Goal: Information Seeking & Learning: Find specific fact

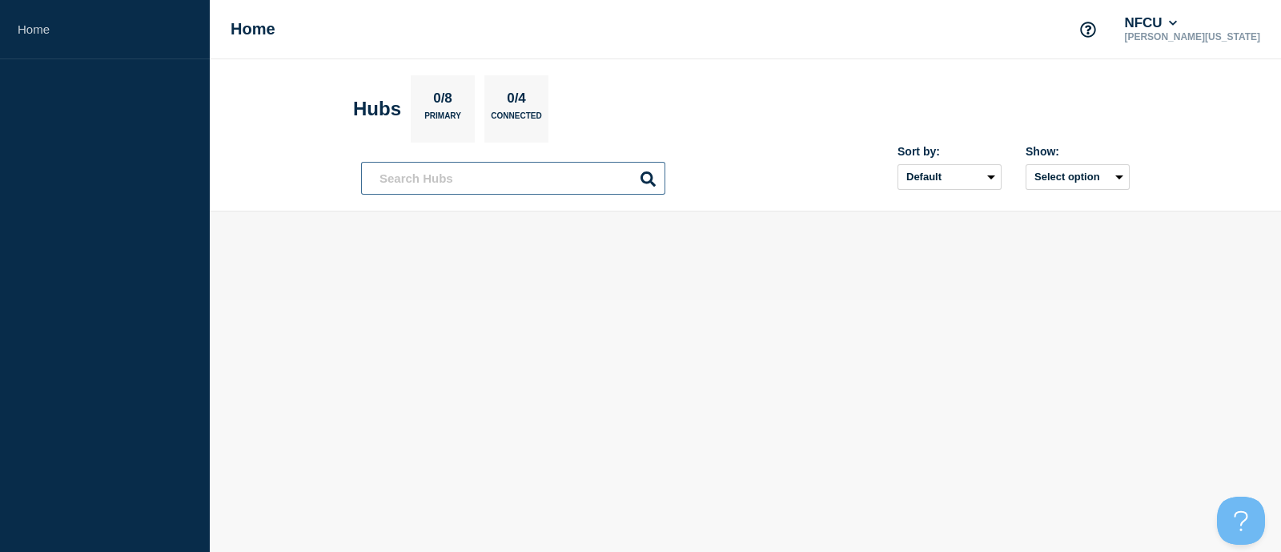
click at [488, 180] on input "text" at bounding box center [513, 178] width 304 height 33
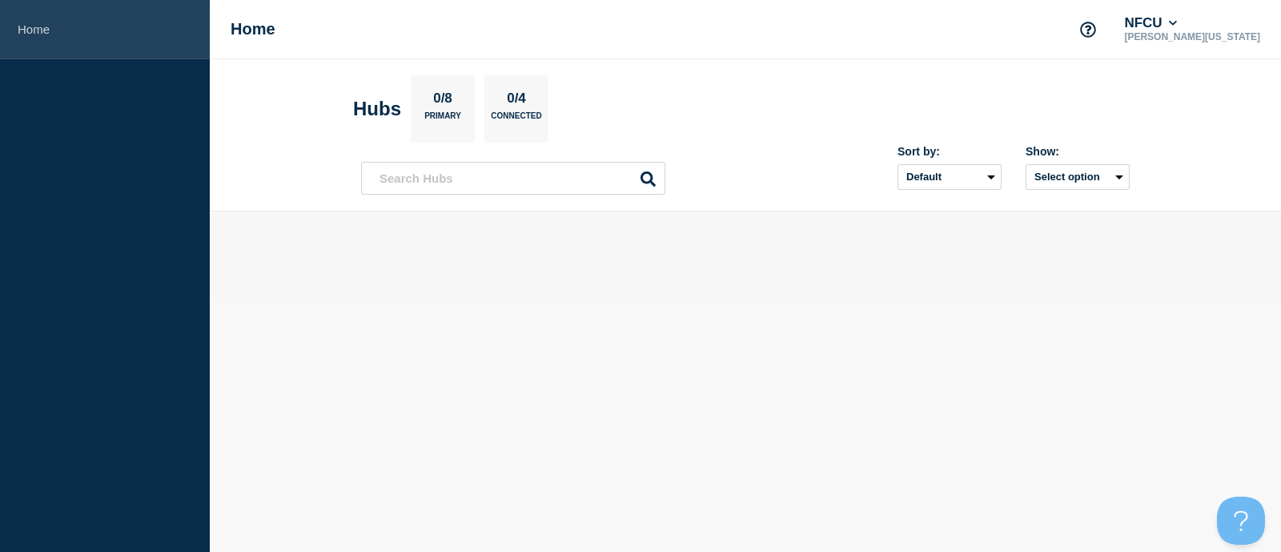
click at [55, 31] on link "Home" at bounding box center [105, 29] width 210 height 59
click at [32, 24] on link "Home" at bounding box center [105, 29] width 210 height 59
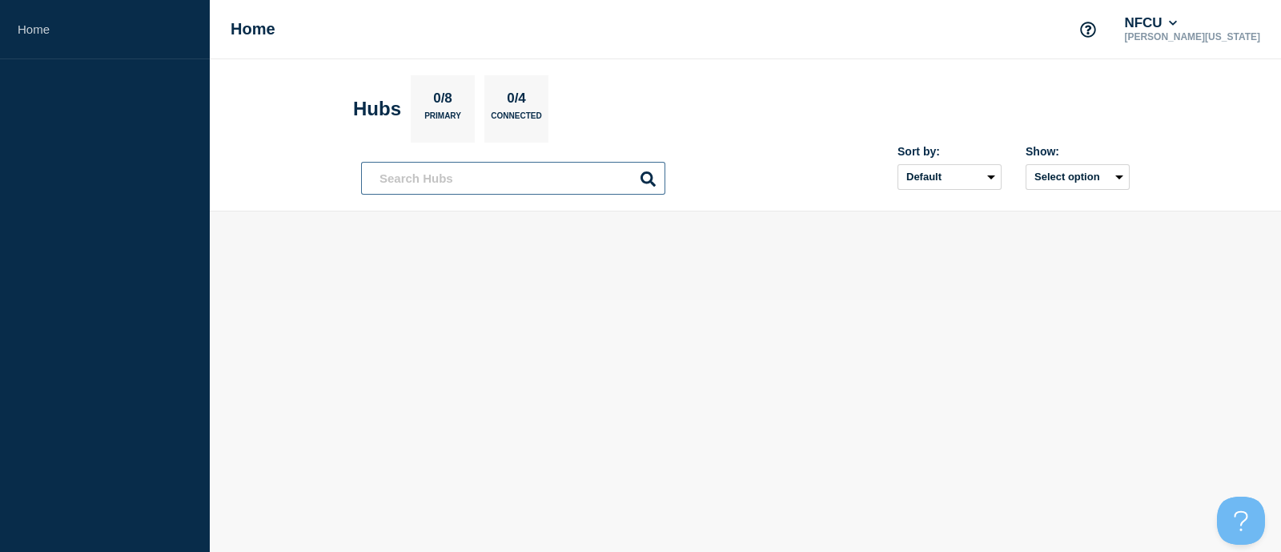
click at [425, 175] on input "text" at bounding box center [513, 178] width 304 height 33
type input "western jacksonville nc"
click at [649, 178] on icon at bounding box center [648, 178] width 15 height 15
click at [1178, 19] on icon at bounding box center [1173, 23] width 9 height 10
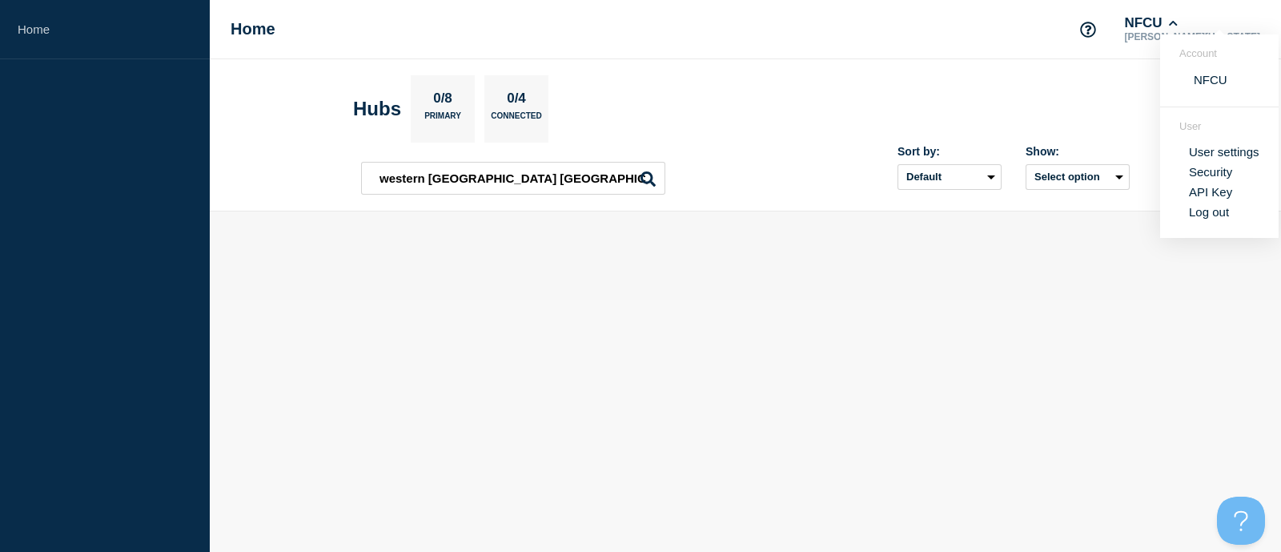
drag, startPoint x: 985, startPoint y: 319, endPoint x: 830, endPoint y: 292, distance: 156.9
click at [984, 319] on body "Home Home NFCU Brian Washington Account NFCU User User settings Security API Ke…" at bounding box center [640, 276] width 1281 height 552
drag, startPoint x: 652, startPoint y: 176, endPoint x: 644, endPoint y: 175, distance: 8.0
click at [651, 176] on icon at bounding box center [648, 178] width 15 height 15
click at [644, 175] on icon at bounding box center [648, 178] width 15 height 15
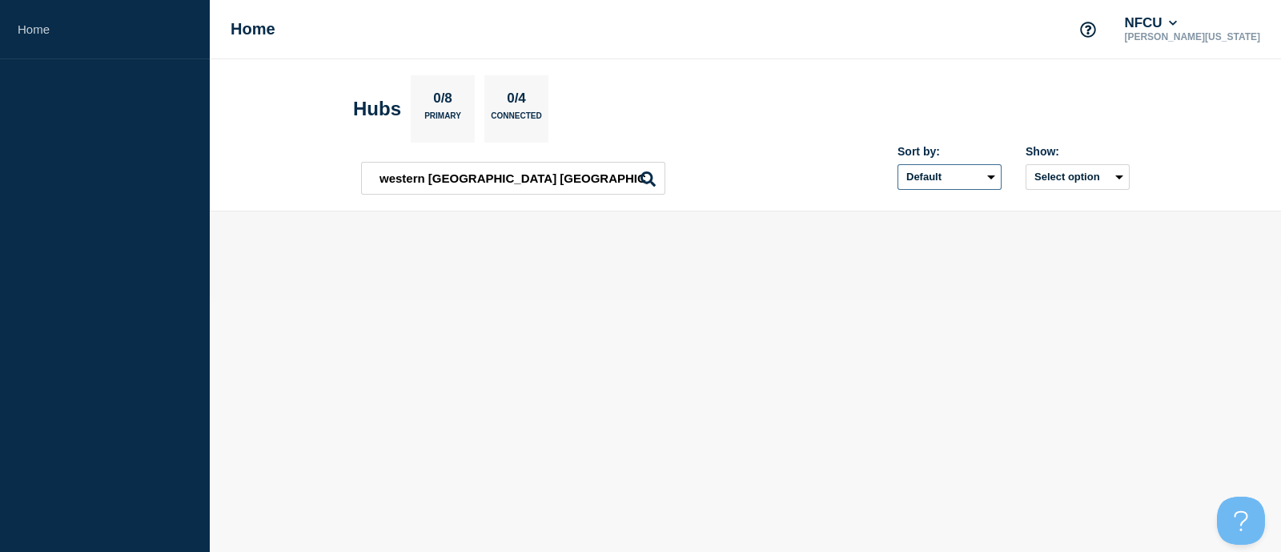
click at [989, 174] on select "Default Last added Last updated Most active A-Z" at bounding box center [950, 177] width 104 height 26
click at [1097, 219] on main at bounding box center [745, 255] width 1071 height 89
click at [1116, 171] on button "Select option" at bounding box center [1078, 177] width 104 height 26
drag, startPoint x: 858, startPoint y: 242, endPoint x: 710, endPoint y: 227, distance: 148.1
click at [858, 244] on div at bounding box center [745, 244] width 769 height 14
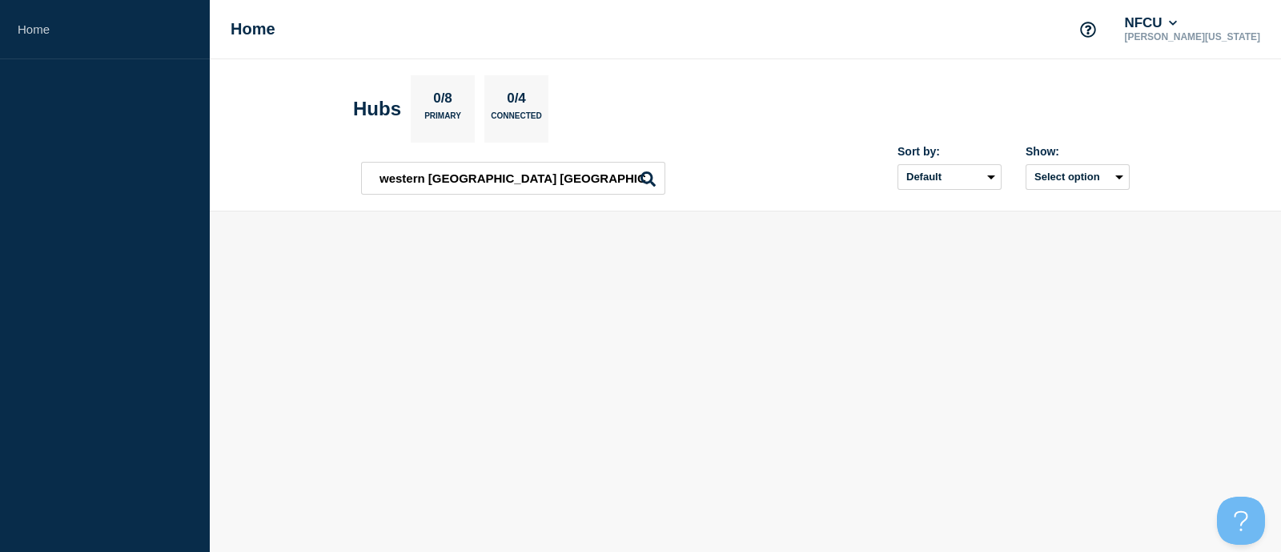
click at [439, 103] on p "0/8" at bounding box center [443, 100] width 31 height 21
click at [259, 31] on h1 "Home" at bounding box center [253, 29] width 45 height 18
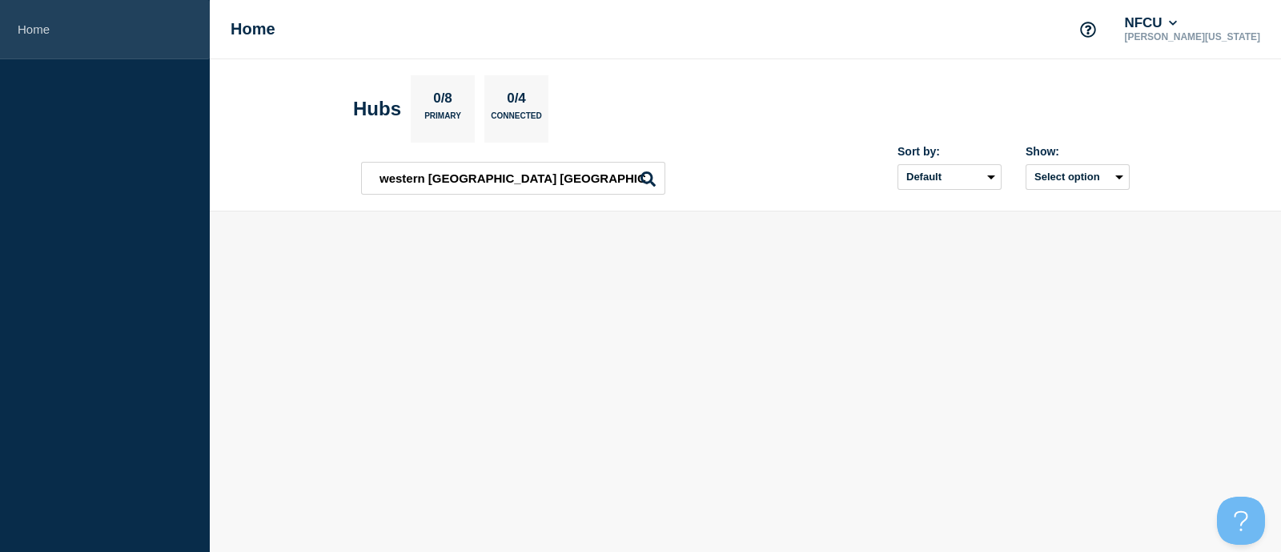
click at [32, 25] on link "Home" at bounding box center [105, 29] width 210 height 59
click at [45, 29] on link "Home" at bounding box center [105, 29] width 210 height 59
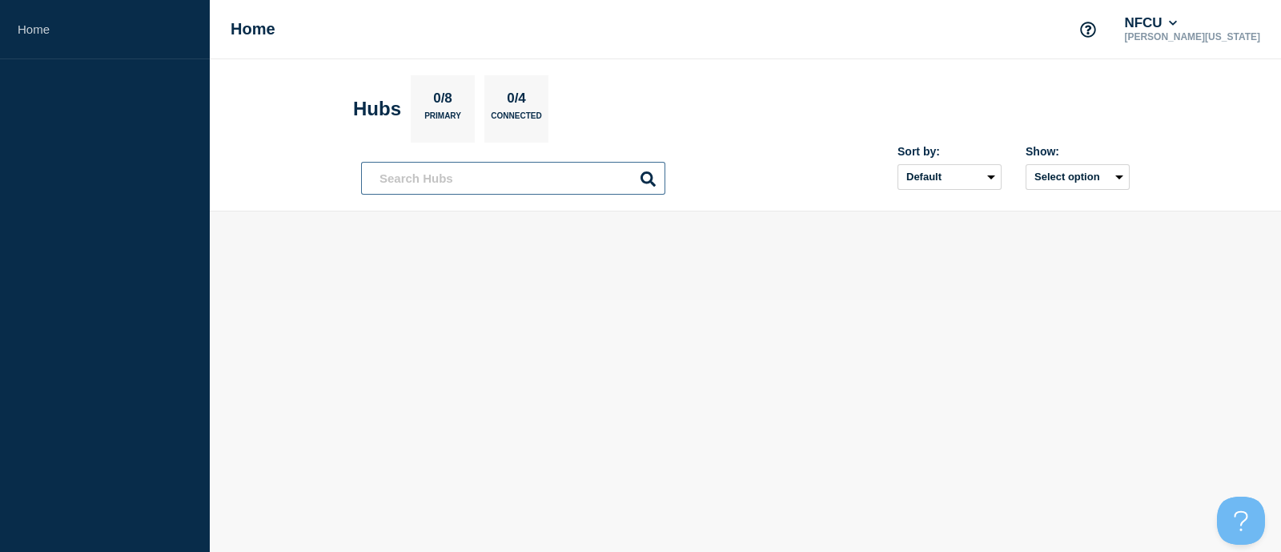
drag, startPoint x: 545, startPoint y: 178, endPoint x: 532, endPoint y: 182, distance: 14.2
click at [544, 178] on input "text" at bounding box center [513, 178] width 304 height 33
click at [507, 183] on input "text" at bounding box center [513, 178] width 304 height 33
type input "jacksonville"
click at [644, 168] on input "jacksonville" at bounding box center [513, 178] width 304 height 33
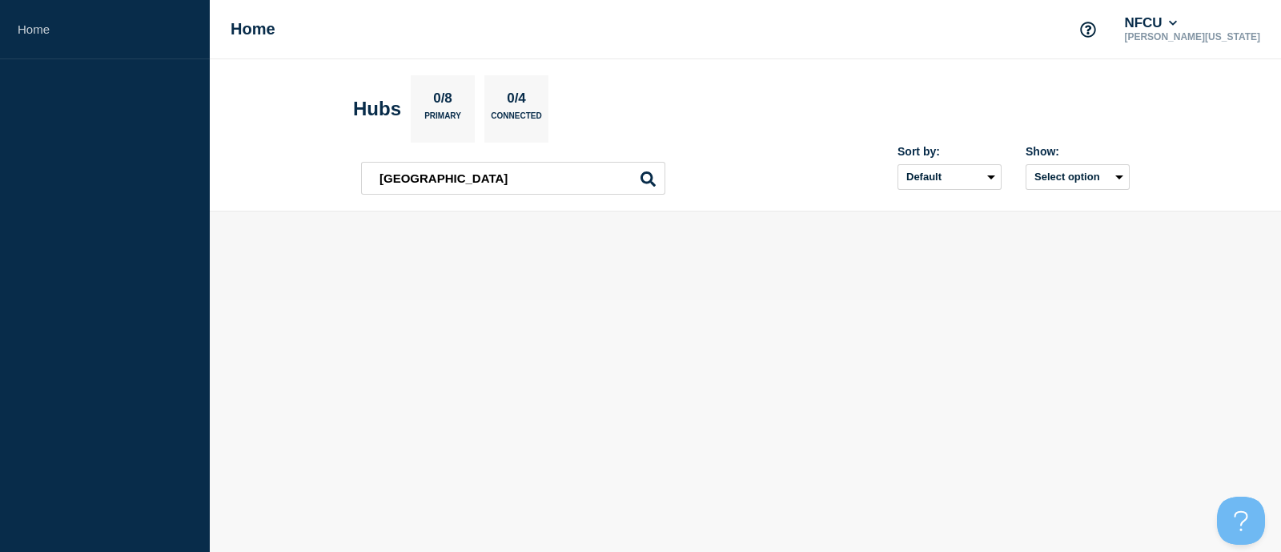
click at [650, 176] on icon at bounding box center [648, 178] width 15 height 15
drag, startPoint x: 701, startPoint y: 184, endPoint x: 737, endPoint y: 186, distance: 36.9
click at [713, 186] on div "jacksonville jacksonville Sort by: Default Last added Last updated Most active …" at bounding box center [745, 170] width 769 height 47
click at [737, 186] on div "jacksonville jacksonville Sort by: Default Last added Last updated Most active …" at bounding box center [745, 170] width 769 height 47
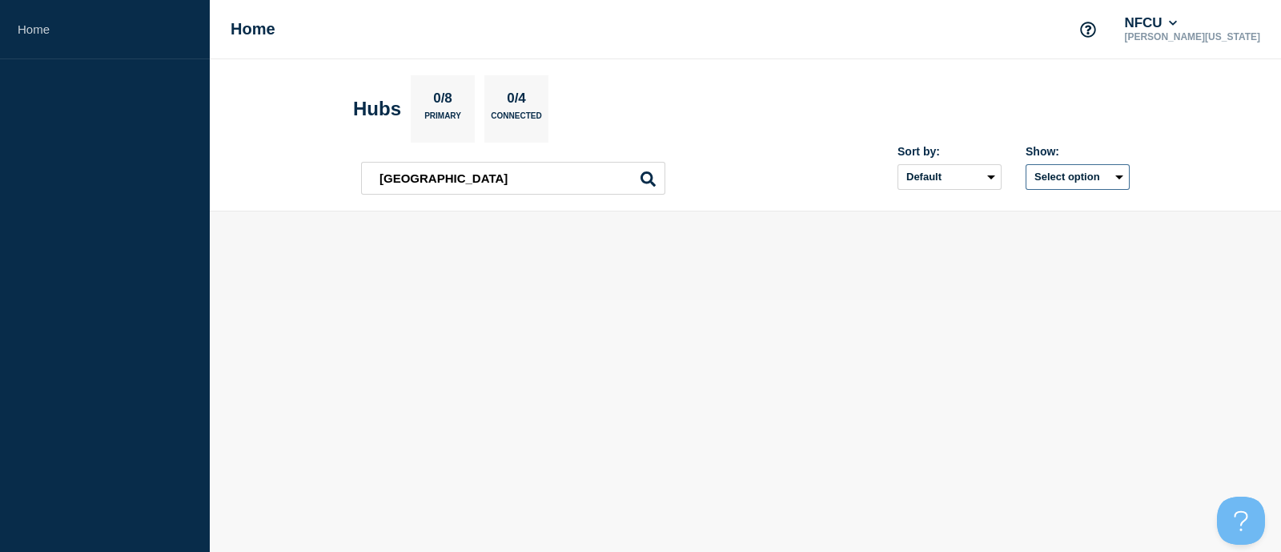
click at [1109, 181] on button "Select option" at bounding box center [1078, 177] width 104 height 26
click at [1049, 231] on span "Open incidents Hubs" at bounding box center [1072, 239] width 88 height 24
drag, startPoint x: 856, startPoint y: 209, endPoint x: 801, endPoint y: 198, distance: 56.4
click at [844, 207] on header "Hubs 0/8 Primary 0/4 Connected jacksonville jacksonville Sort by: Default Last …" at bounding box center [745, 135] width 1071 height 152
drag, startPoint x: 523, startPoint y: 108, endPoint x: 474, endPoint y: 107, distance: 48.9
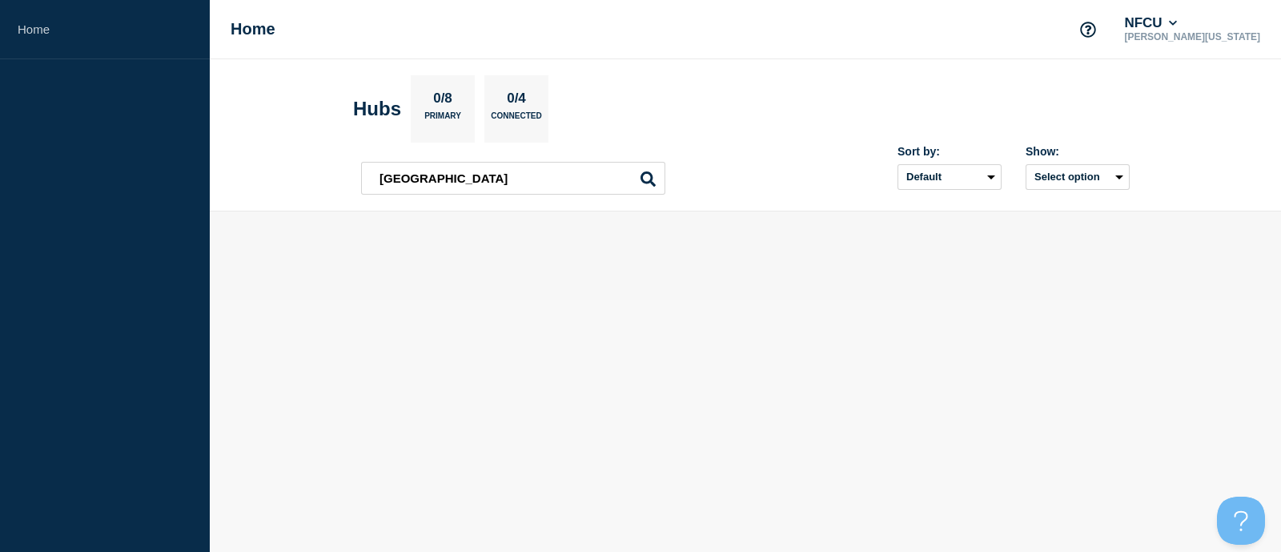
click at [520, 108] on p "0/4" at bounding box center [516, 100] width 31 height 21
drag, startPoint x: 474, startPoint y: 107, endPoint x: 347, endPoint y: 65, distance: 134.2
click at [439, 102] on div "0/8 Primary" at bounding box center [443, 108] width 64 height 67
click at [267, 41] on div "Home NFCU Brian Washington" at bounding box center [745, 29] width 1071 height 59
click at [1236, 511] on button "Open Beacon popover" at bounding box center [1238, 516] width 48 height 48
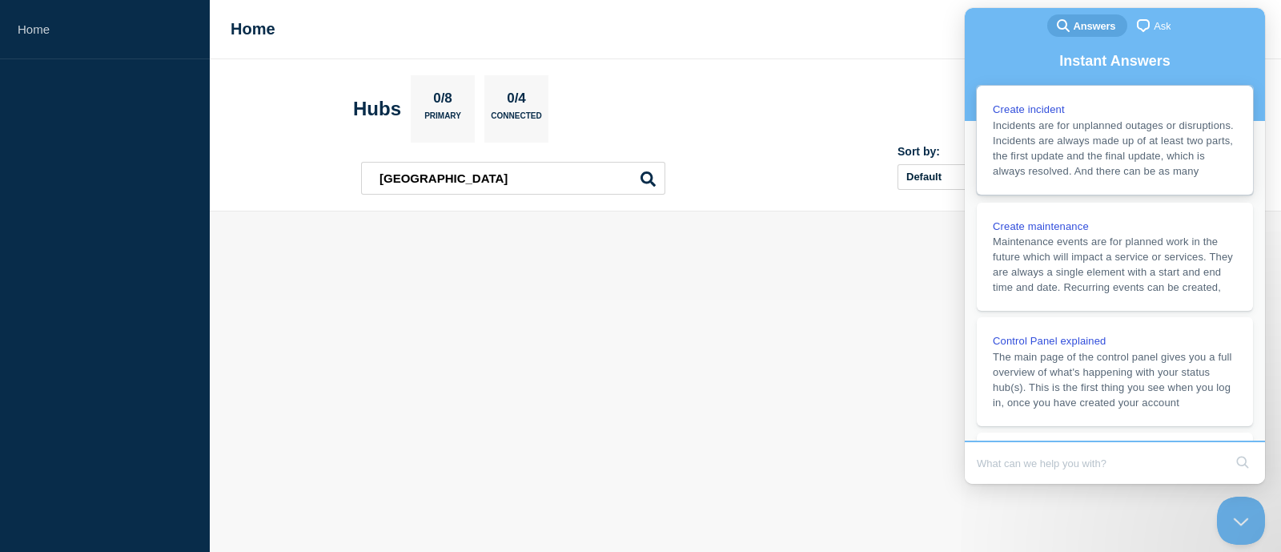
click at [1029, 114] on span "Create incident" at bounding box center [1029, 109] width 72 height 12
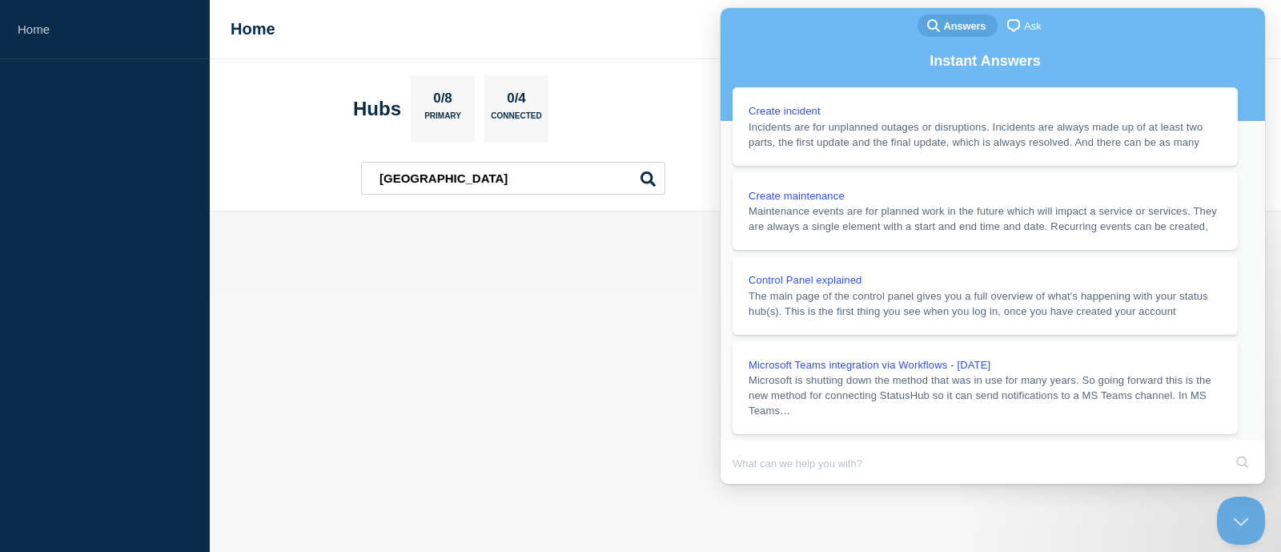
click at [750, 484] on button "Close" at bounding box center [735, 494] width 29 height 21
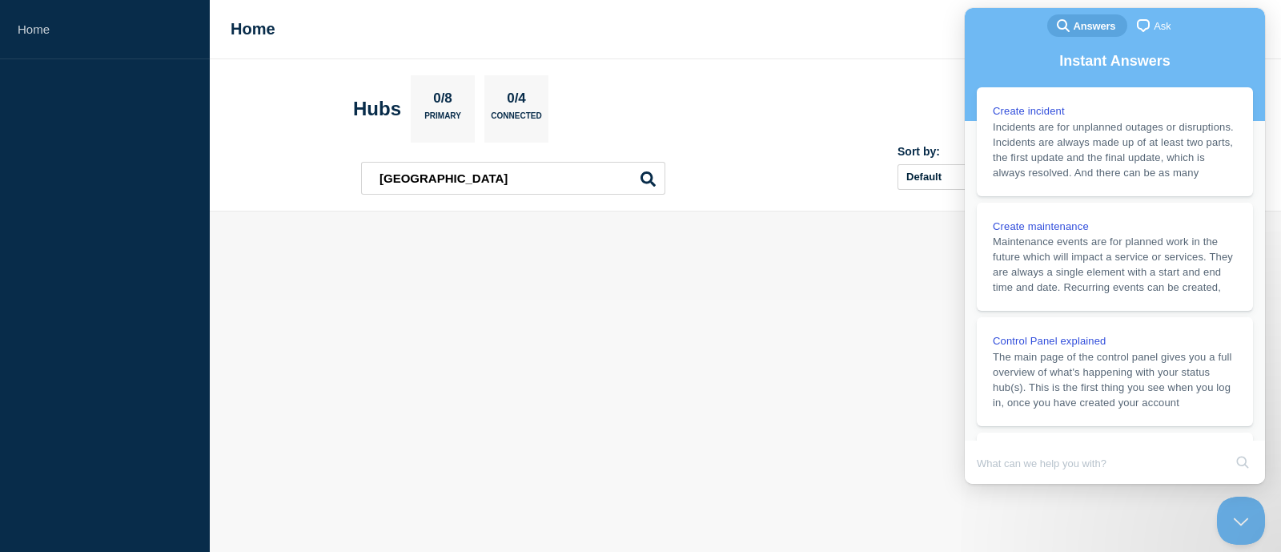
click at [868, 267] on div at bounding box center [745, 256] width 769 height 38
click at [853, 439] on body "Home Home NFCU Brian Washington Hubs 0/8 Primary 0/4 Connected jacksonville jac…" at bounding box center [640, 276] width 1281 height 552
drag, startPoint x: 1157, startPoint y: 526, endPoint x: 1200, endPoint y: 531, distance: 42.7
click at [1172, 527] on body "Home Home NFCU Brian Washington Hubs 0/8 Primary 0/4 Connected jacksonville jac…" at bounding box center [640, 276] width 1281 height 552
click at [1232, 516] on button "Close Beacon popover" at bounding box center [1238, 516] width 48 height 48
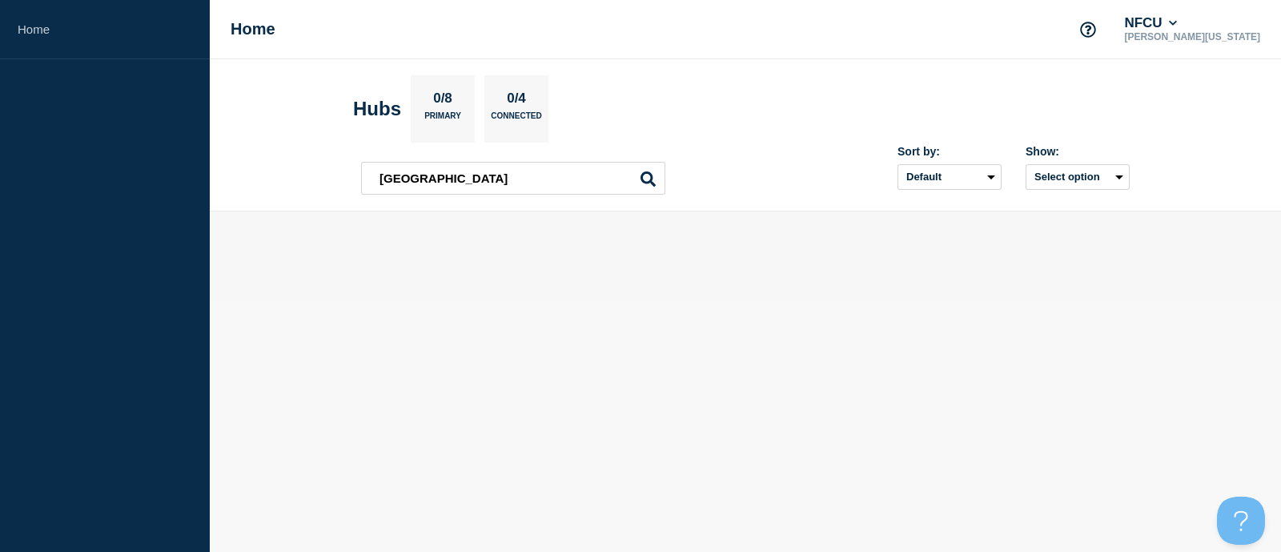
click at [248, 34] on h1 "Home" at bounding box center [253, 29] width 45 height 18
drag, startPoint x: 246, startPoint y: 18, endPoint x: 120, endPoint y: 78, distance: 139.0
click at [120, 78] on aside "Home" at bounding box center [105, 276] width 210 height 552
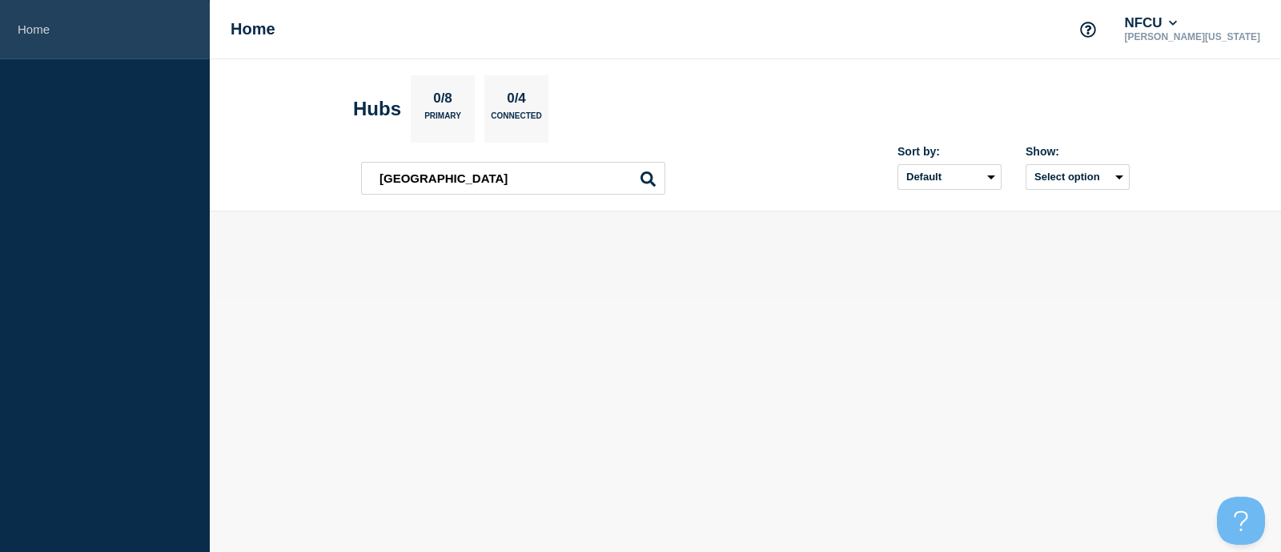
click at [35, 28] on link "Home" at bounding box center [105, 29] width 210 height 59
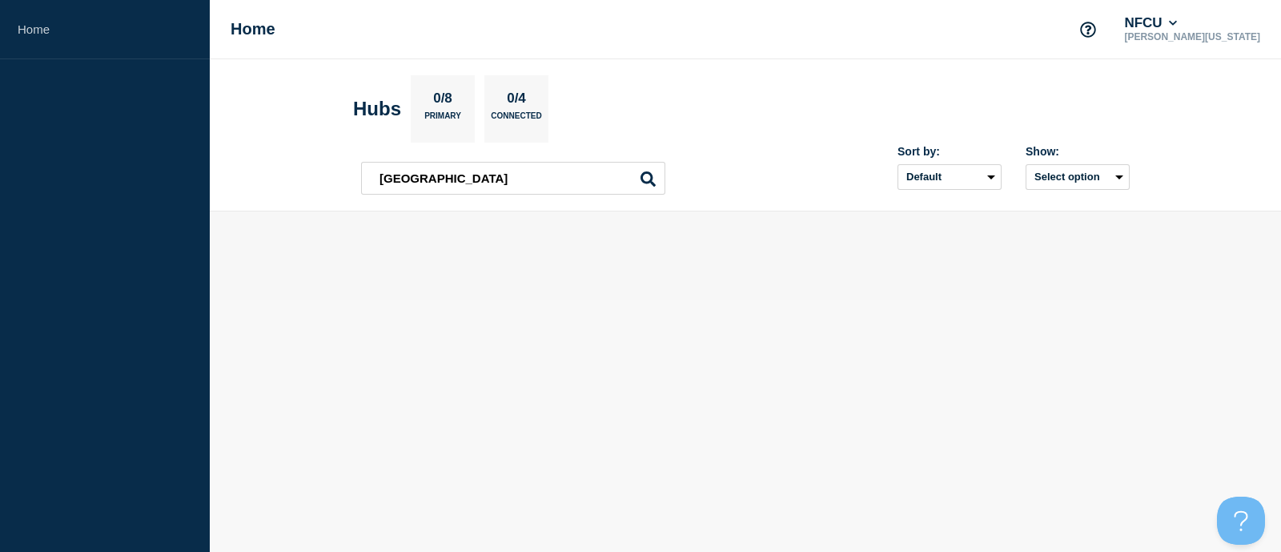
drag, startPoint x: 53, startPoint y: 120, endPoint x: 76, endPoint y: 181, distance: 65.1
click at [56, 123] on aside "Home" at bounding box center [105, 276] width 210 height 552
click at [1180, 18] on button "NFCU" at bounding box center [1150, 23] width 59 height 16
click at [1180, 21] on button "NFCU" at bounding box center [1150, 23] width 59 height 16
click at [538, 181] on input "text" at bounding box center [513, 178] width 304 height 33
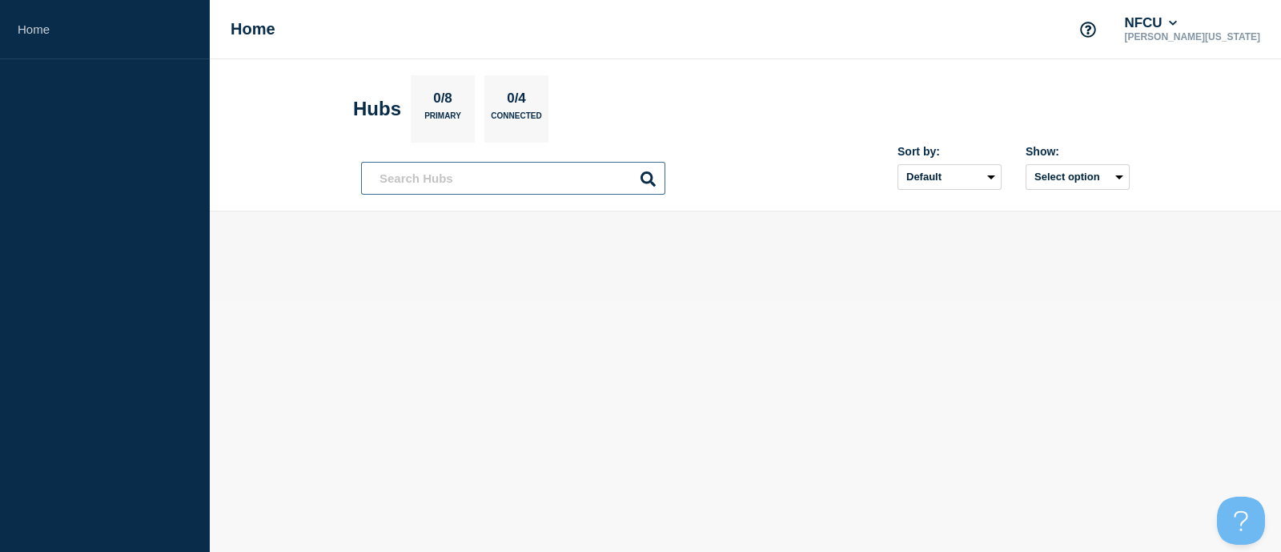
type input "n"
click at [442, 180] on input "text" at bounding box center [513, 178] width 304 height 33
click at [446, 102] on p "0/8" at bounding box center [443, 100] width 31 height 21
drag, startPoint x: 512, startPoint y: 106, endPoint x: 420, endPoint y: 97, distance: 92.6
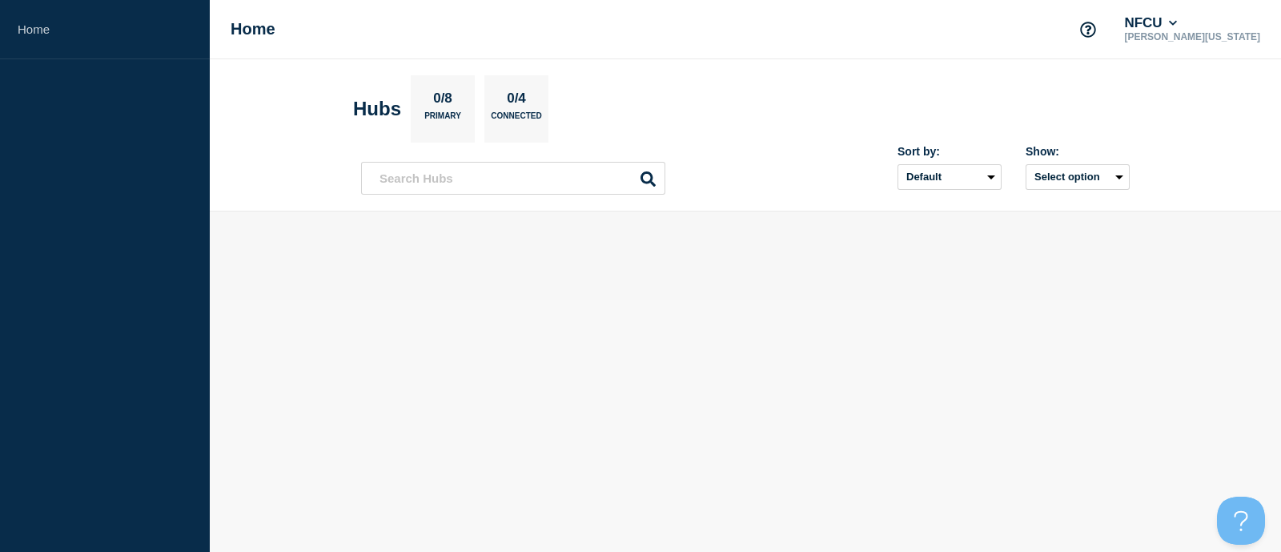
click at [471, 108] on div "Hubs 0/8 Primary 0/4 Connected" at bounding box center [450, 108] width 195 height 67
click at [223, 33] on div "Home NFCU Brian Washington" at bounding box center [745, 29] width 1071 height 59
click at [242, 28] on h1 "Home" at bounding box center [253, 29] width 45 height 18
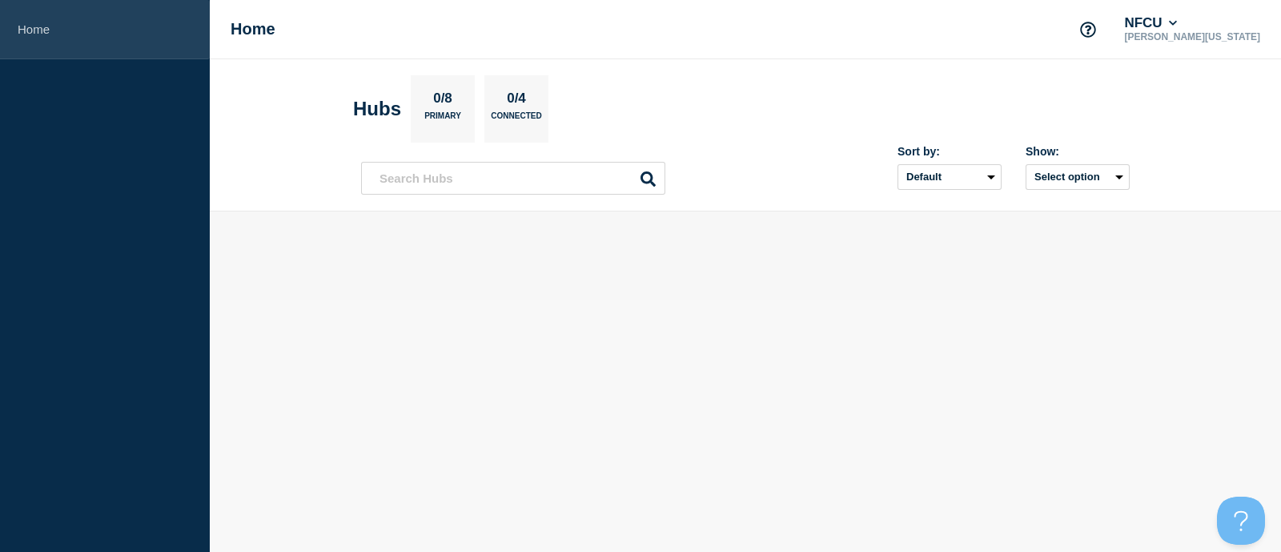
click at [28, 21] on link "Home" at bounding box center [105, 29] width 210 height 59
click at [28, 14] on link "Home" at bounding box center [105, 29] width 210 height 59
click at [32, 19] on link "Home" at bounding box center [105, 29] width 210 height 59
click at [34, 19] on link "Home" at bounding box center [105, 29] width 210 height 59
click at [34, 18] on link "Home" at bounding box center [105, 29] width 210 height 59
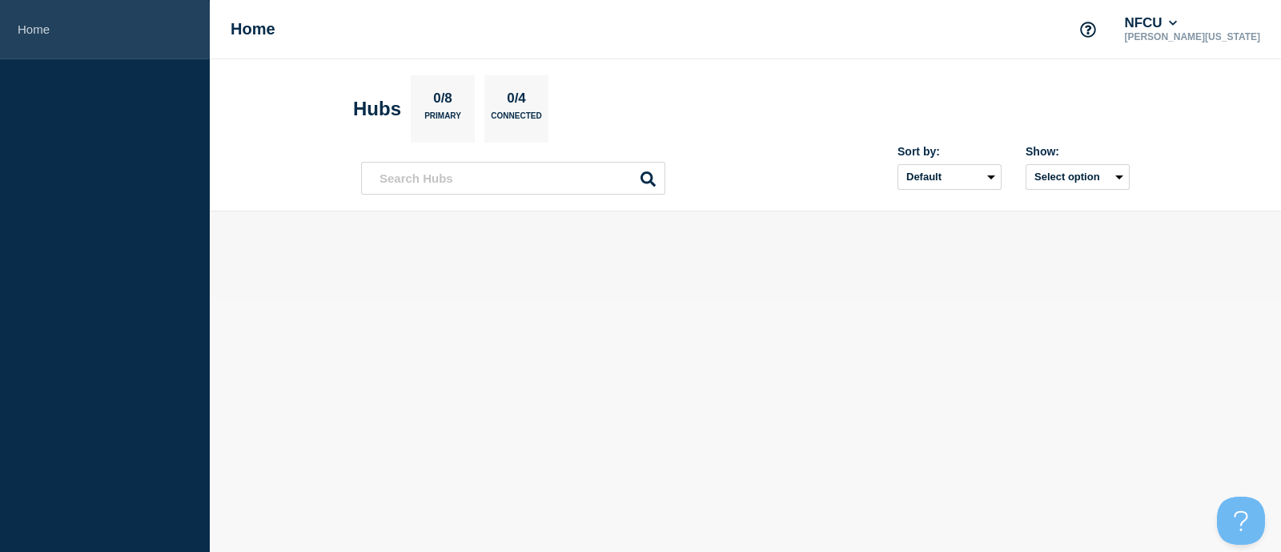
click at [37, 22] on link "Home" at bounding box center [105, 29] width 210 height 59
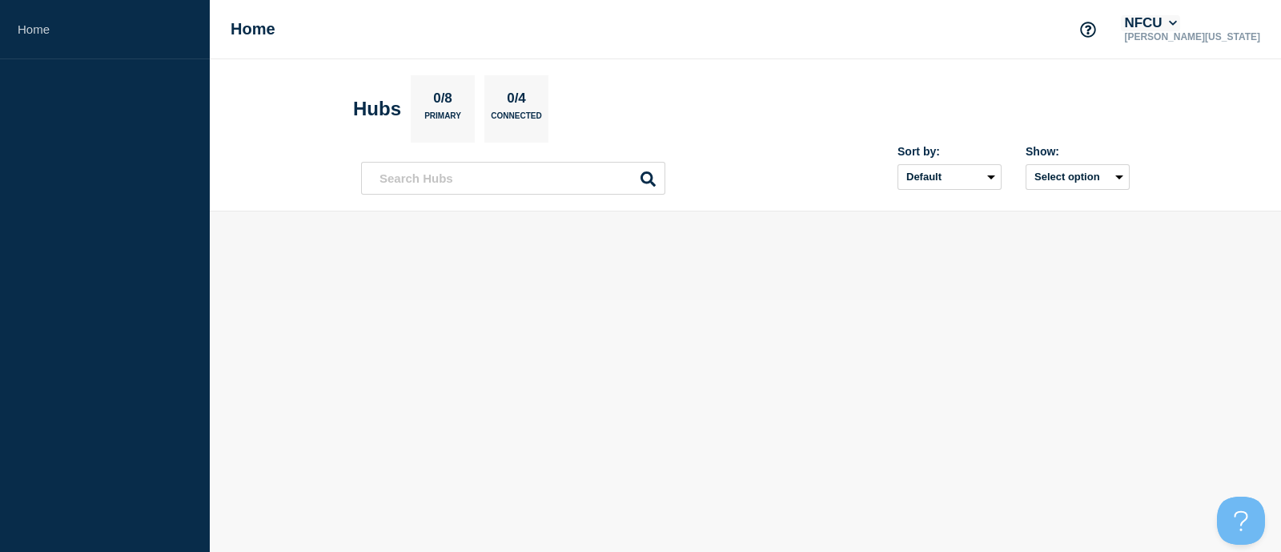
click at [1180, 22] on button "NFCU" at bounding box center [1150, 23] width 59 height 16
click at [1088, 272] on div at bounding box center [745, 256] width 769 height 38
click at [550, 182] on input "text" at bounding box center [513, 178] width 304 height 33
click at [652, 170] on input "text" at bounding box center [513, 178] width 304 height 33
click at [649, 172] on icon at bounding box center [648, 178] width 15 height 15
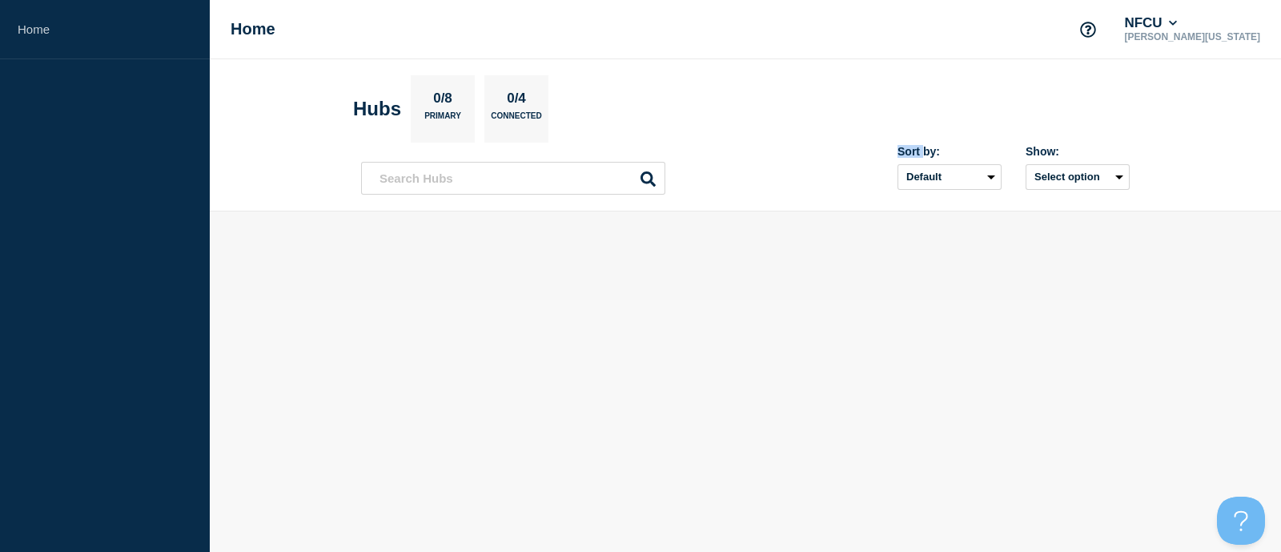
click at [649, 174] on icon at bounding box center [648, 178] width 15 height 15
click at [541, 183] on input "text" at bounding box center [513, 178] width 304 height 33
type input "n"
click at [455, 178] on input "text" at bounding box center [513, 178] width 304 height 33
type input "port hueneme"
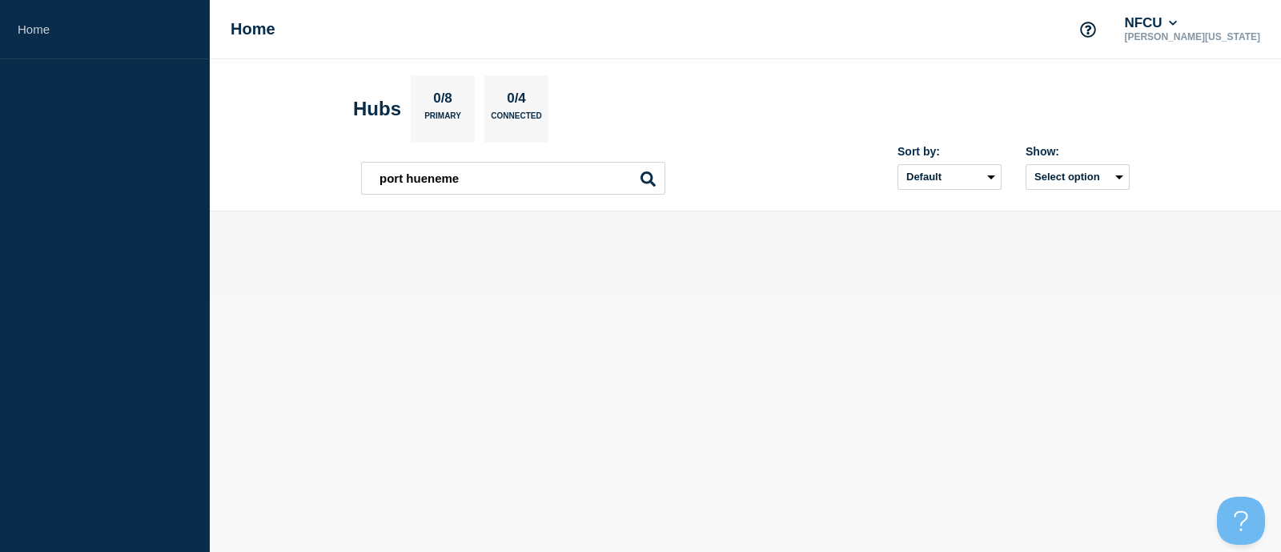
click at [653, 178] on icon at bounding box center [648, 178] width 15 height 15
click at [645, 178] on icon at bounding box center [648, 178] width 15 height 15
click at [980, 171] on select "Default Last added Last updated Most active A-Z" at bounding box center [950, 177] width 104 height 26
select select "name"
click at [898, 164] on select "Default Last added Last updated Most active A-Z" at bounding box center [950, 177] width 104 height 26
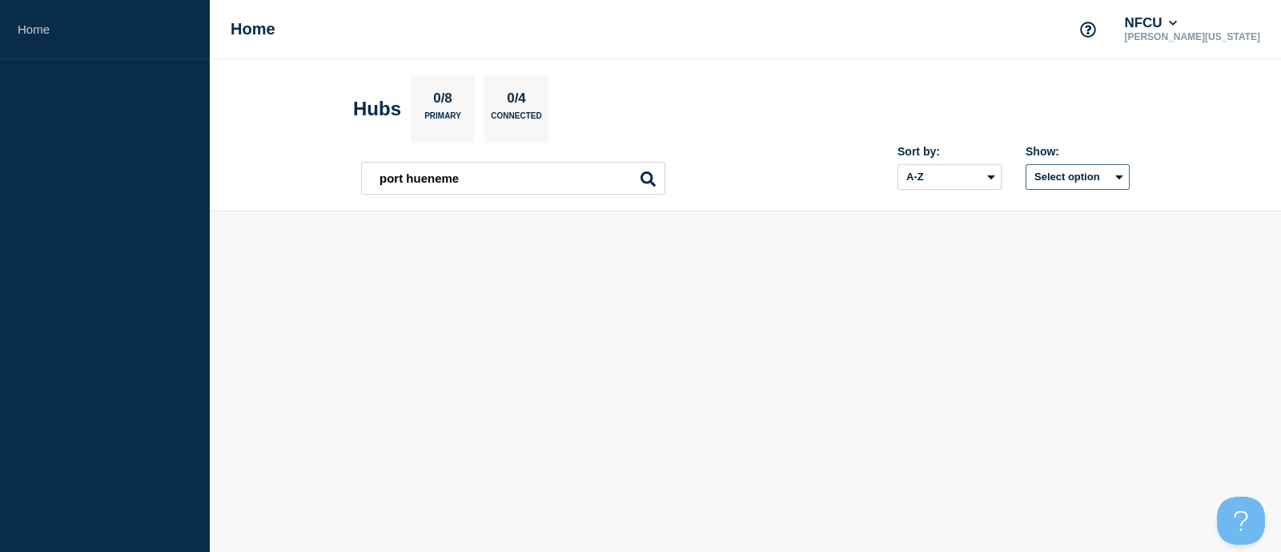
click at [1107, 171] on button "Select option" at bounding box center [1078, 177] width 104 height 26
click at [1028, 206] on span "All" at bounding box center [1035, 212] width 14 height 15
click at [973, 263] on div at bounding box center [745, 256] width 769 height 38
click at [647, 177] on icon at bounding box center [648, 178] width 15 height 15
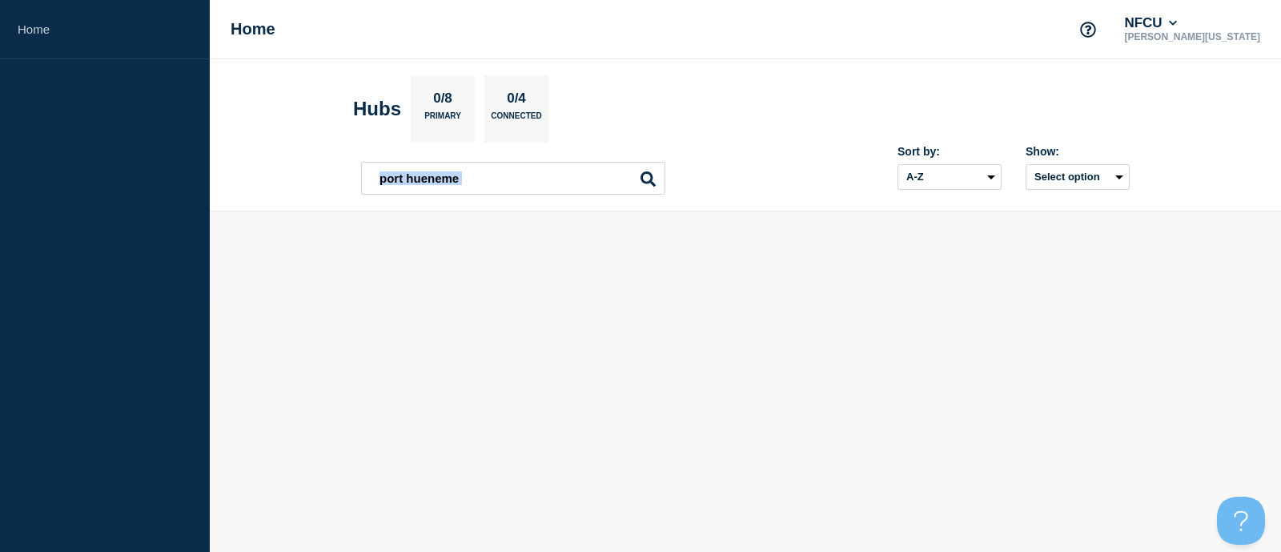
click at [647, 177] on icon at bounding box center [648, 178] width 15 height 15
click at [910, 319] on body "Home Home NFCU Brian Washington Hubs 0/8 Primary 0/4 Connected port hueneme por…" at bounding box center [640, 276] width 1281 height 552
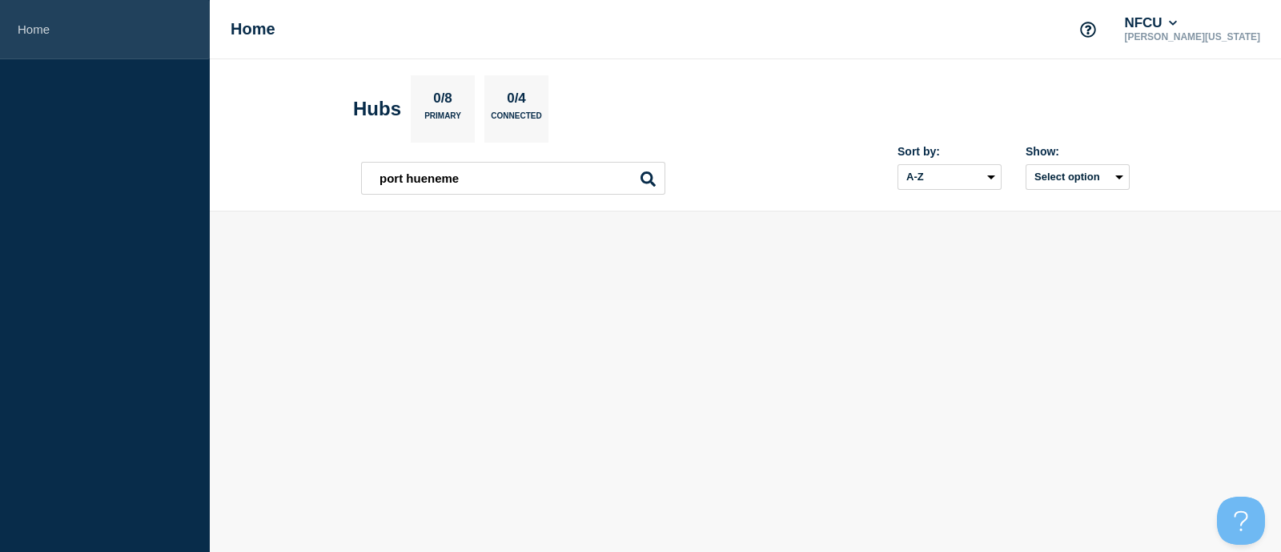
click at [80, 22] on link "Home" at bounding box center [105, 29] width 210 height 59
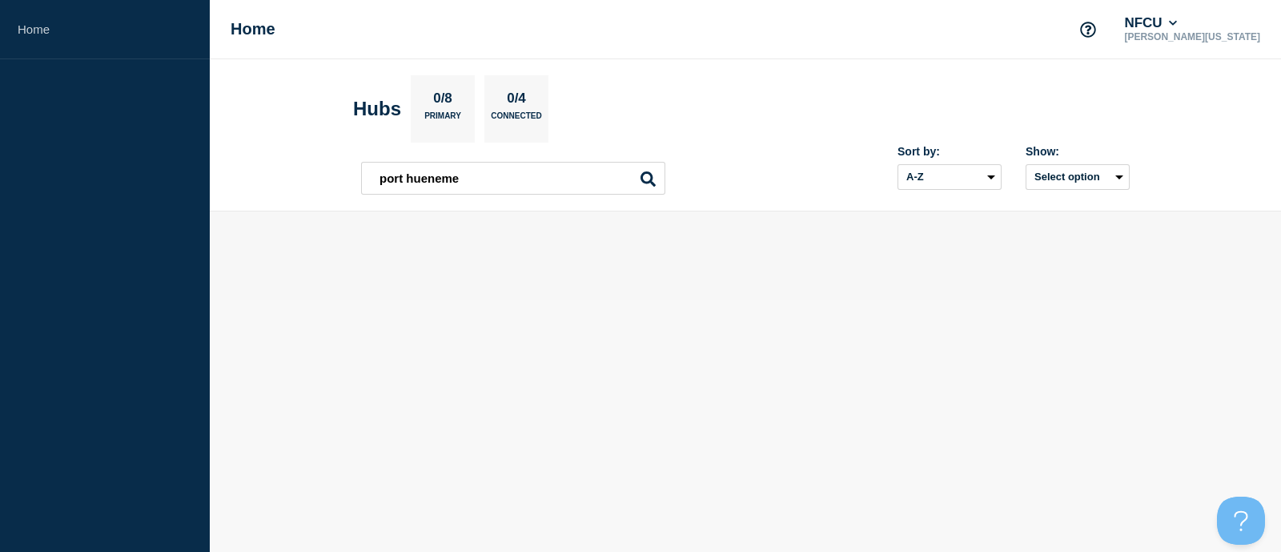
click at [240, 24] on h1 "Home" at bounding box center [253, 29] width 45 height 18
drag, startPoint x: 268, startPoint y: 29, endPoint x: 249, endPoint y: 30, distance: 19.3
click at [267, 29] on h1 "Home" at bounding box center [253, 29] width 45 height 18
click at [249, 30] on h1 "Home" at bounding box center [253, 29] width 45 height 18
click at [1180, 19] on button "NFCU" at bounding box center [1150, 23] width 59 height 16
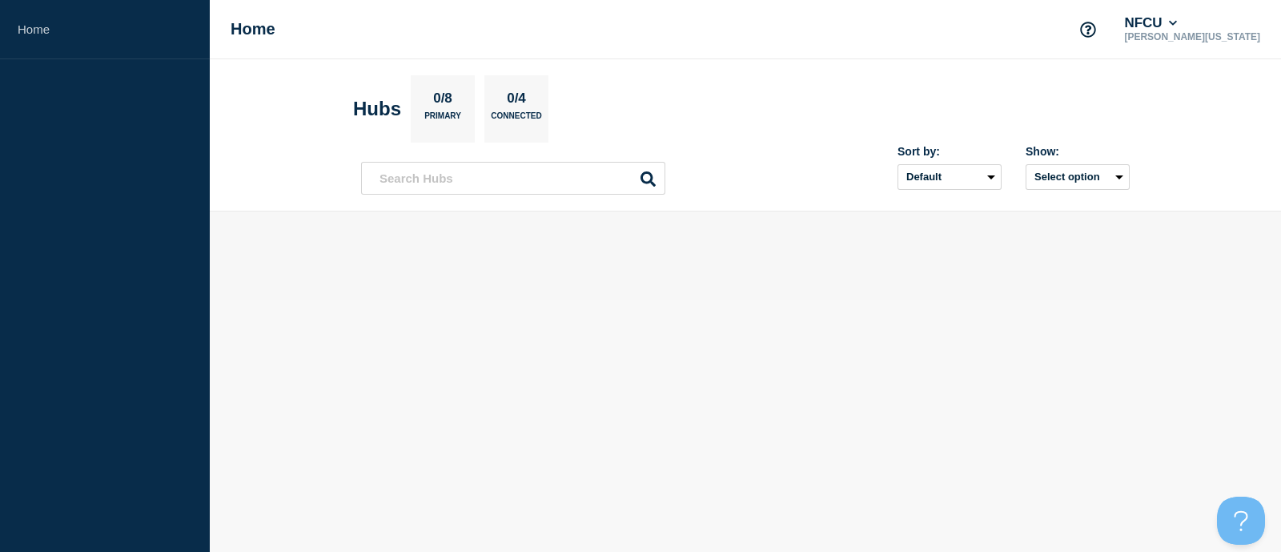
click at [446, 254] on div at bounding box center [745, 256] width 769 height 38
